Goal: Information Seeking & Learning: Learn about a topic

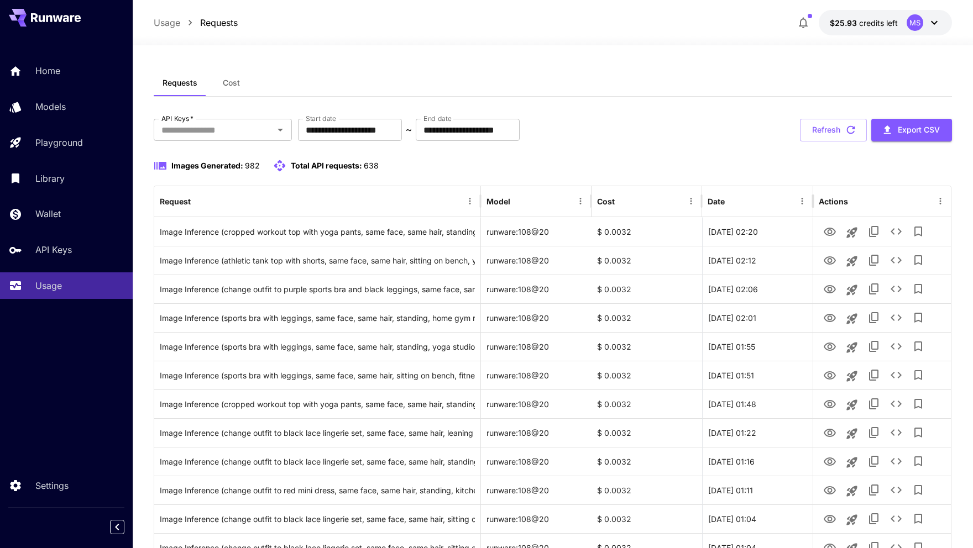
click at [581, 87] on div "Requests Cost" at bounding box center [553, 83] width 798 height 27
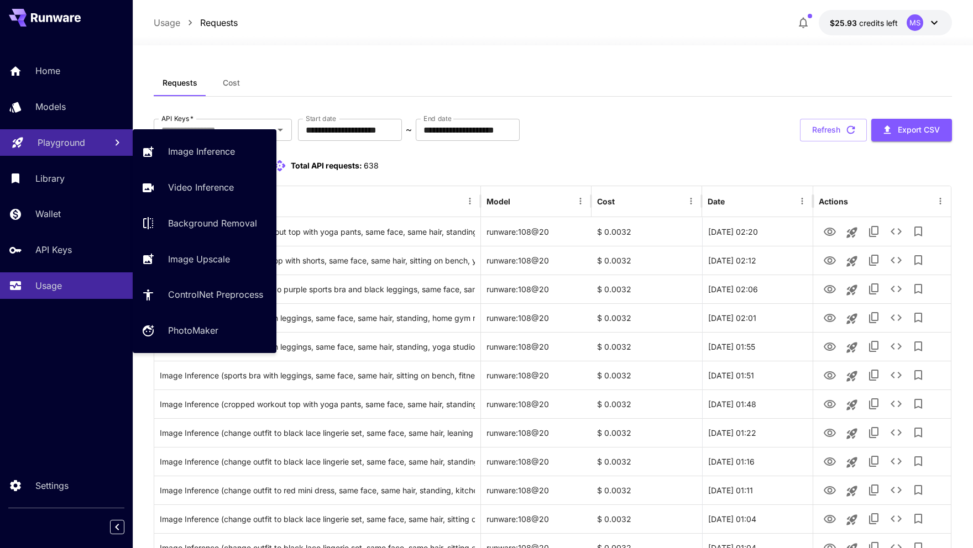
click at [49, 146] on p "Playground" at bounding box center [62, 142] width 48 height 13
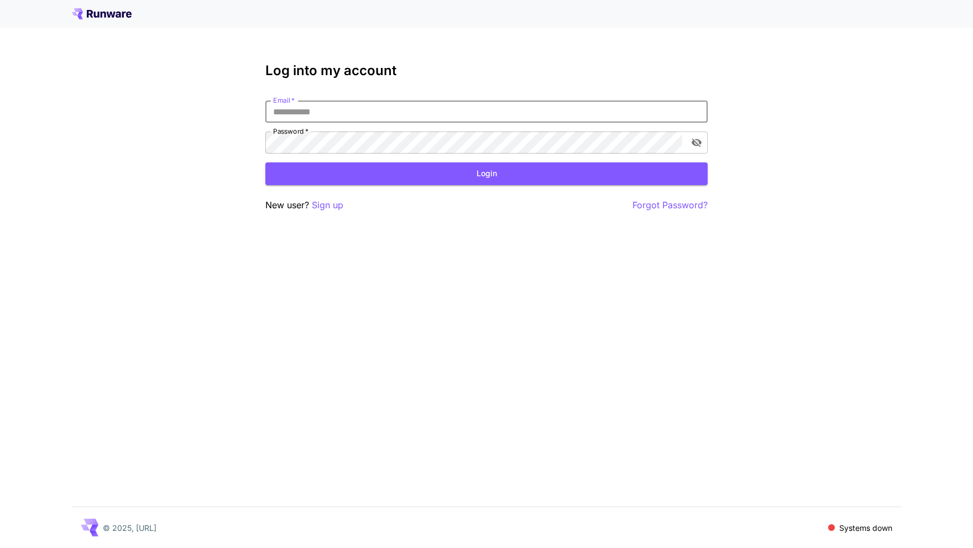
type input "**********"
click at [486, 174] on button "Login" at bounding box center [486, 173] width 442 height 23
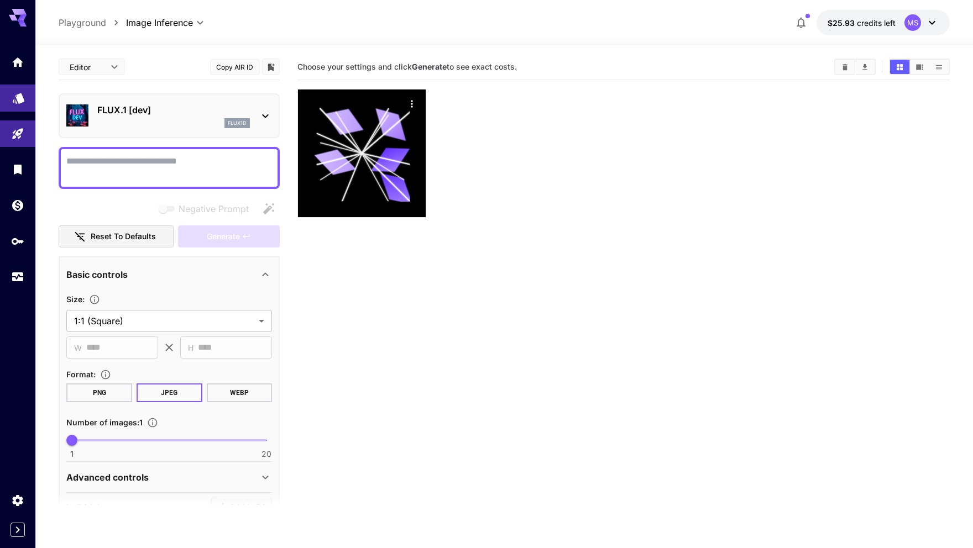
click at [25, 94] on link at bounding box center [17, 98] width 35 height 27
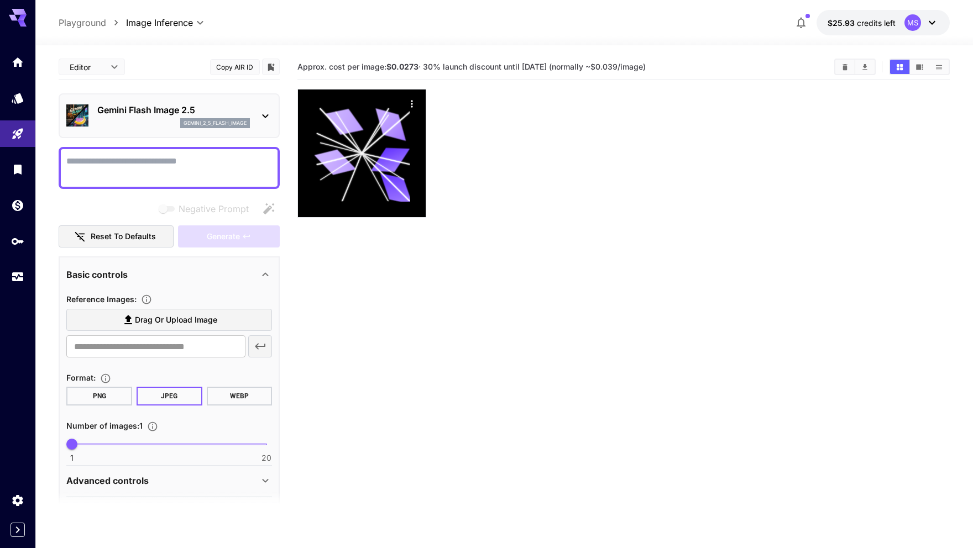
drag, startPoint x: 299, startPoint y: 67, endPoint x: 680, endPoint y: 65, distance: 381.3
click at [645, 65] on span "Approx. cost per image: $0.0273 · 30% launch discount until [DATE] (normally ~$…" at bounding box center [471, 66] width 348 height 9
copy span "Approx. cost per image: $0.0273 · 30% launch discount until [DATE] (normally ~$…"
click at [534, 145] on div at bounding box center [622, 153] width 651 height 129
drag, startPoint x: 627, startPoint y: 67, endPoint x: 651, endPoint y: 67, distance: 23.8
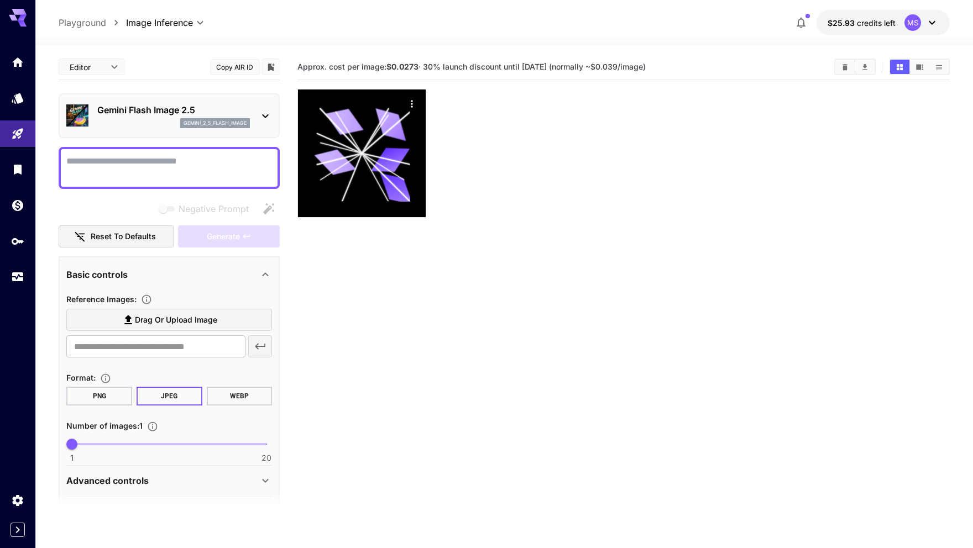
click at [645, 67] on span "Approx. cost per image: $0.0273 · 30% launch discount until [DATE] (normally ~$…" at bounding box center [471, 66] width 348 height 9
copy span "$0.039"
